Goal: Information Seeking & Learning: Compare options

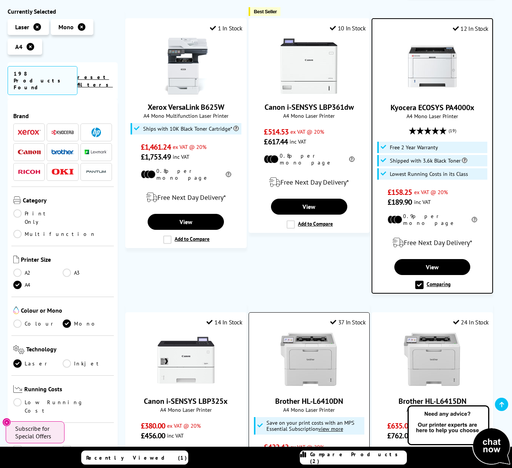
scroll to position [145, 0]
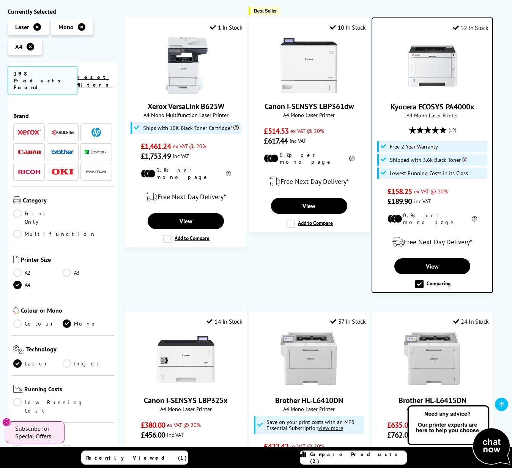
click at [19, 398] on link "Low Running Cost" at bounding box center [62, 406] width 99 height 17
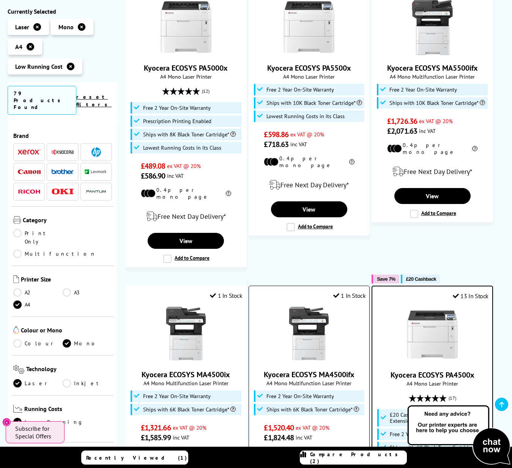
scroll to position [184, 0]
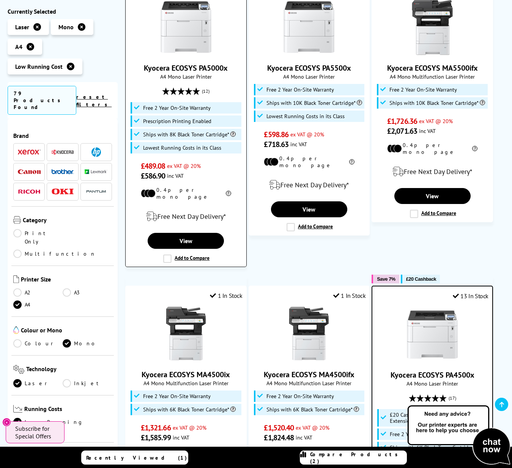
click at [191, 254] on label "Add to Compare" at bounding box center [186, 258] width 46 height 8
click at [0, 0] on input "Add to Compare" at bounding box center [0, 0] width 0 height 0
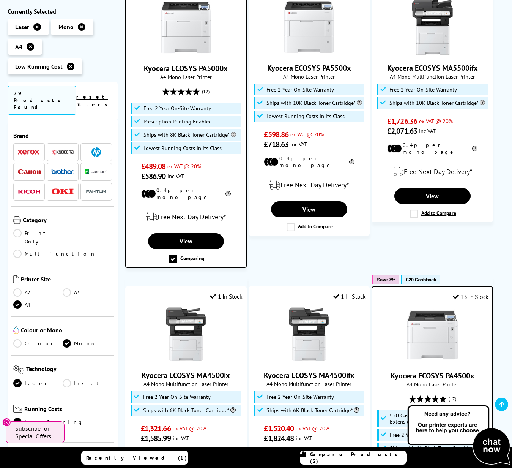
click at [349, 459] on span "Compare Products (3)" at bounding box center [358, 458] width 96 height 14
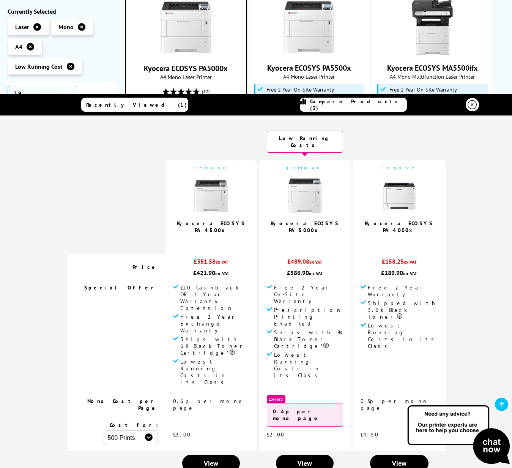
select select "1000"
click at [213, 459] on span "View" at bounding box center [211, 463] width 14 height 9
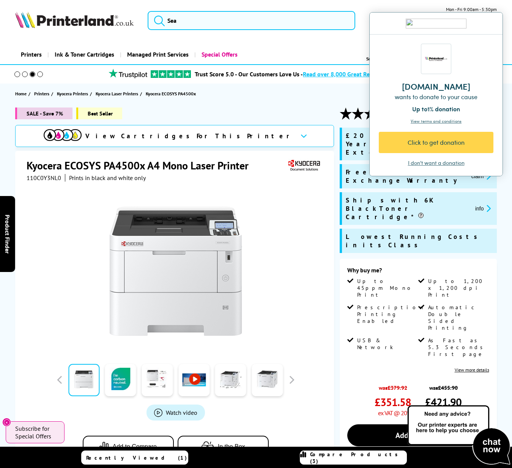
click at [194, 385] on link at bounding box center [193, 380] width 31 height 32
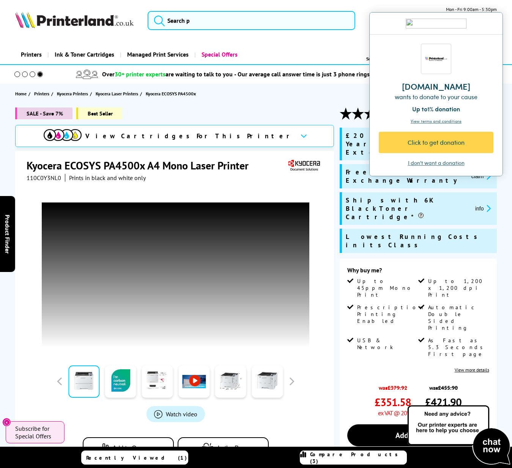
click at [432, 162] on div "I don't want a donation" at bounding box center [436, 163] width 57 height 8
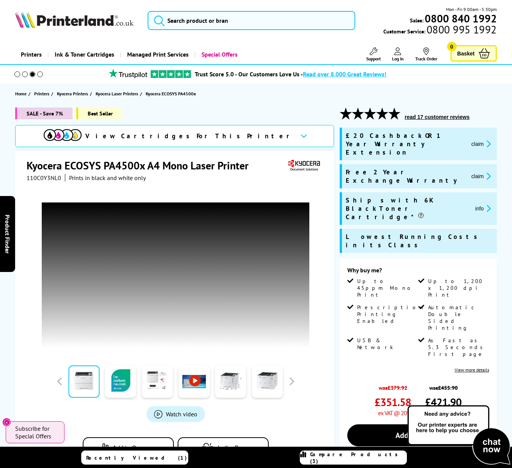
click at [322, 279] on div at bounding box center [176, 267] width 298 height 173
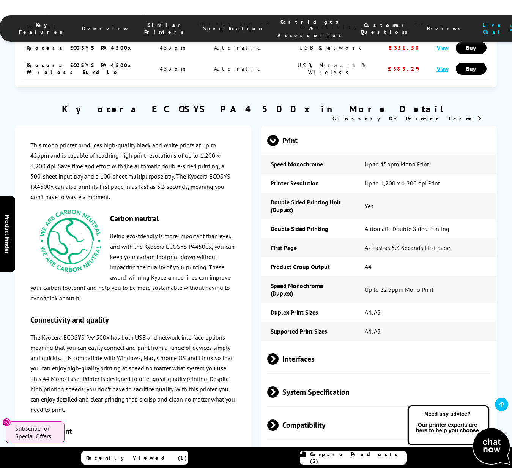
scroll to position [1120, 0]
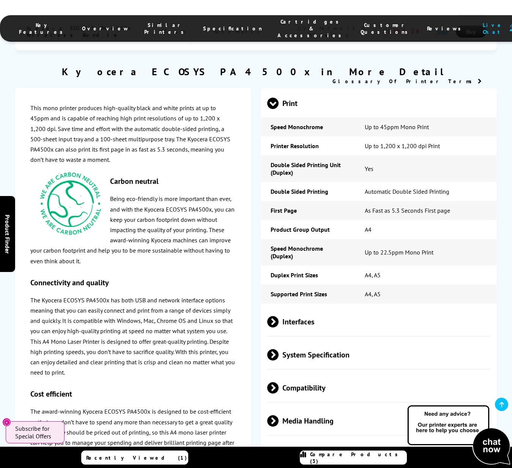
click at [279, 316] on span at bounding box center [279, 321] width 0 height 11
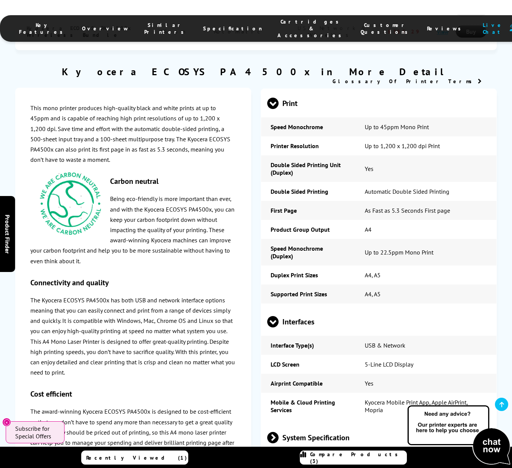
click at [275, 327] on span at bounding box center [272, 327] width 11 height 0
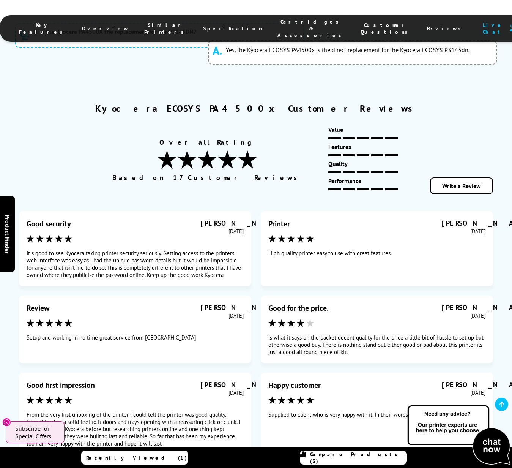
scroll to position [3923, 0]
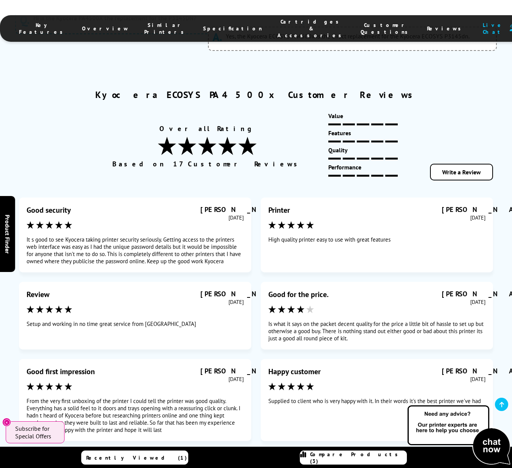
click at [285, 465] on span "Next" at bounding box center [286, 469] width 16 height 9
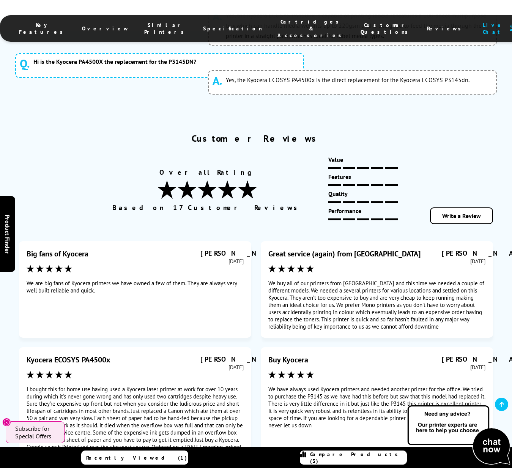
scroll to position [3883, 0]
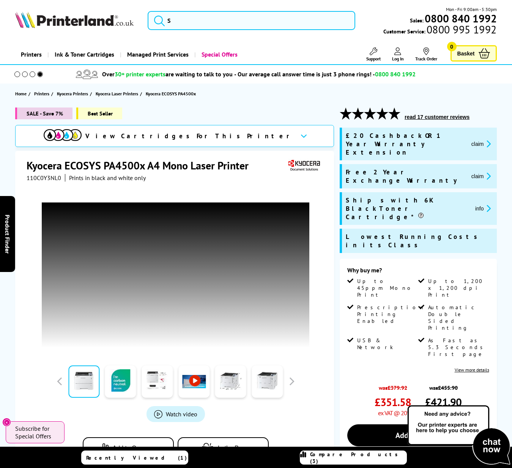
scroll to position [0, 0]
